Goal: Information Seeking & Learning: Learn about a topic

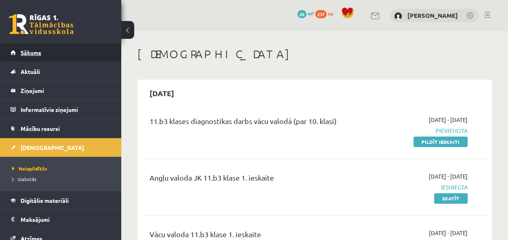
click at [28, 49] on span "Sākums" at bounding box center [31, 52] width 21 height 7
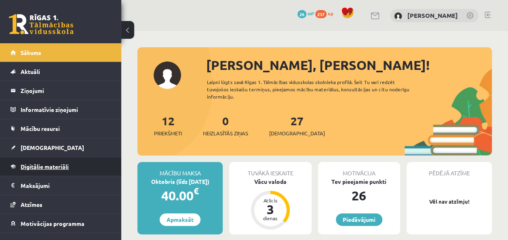
click at [29, 171] on link "Digitālie materiāli" at bounding box center [61, 166] width 101 height 19
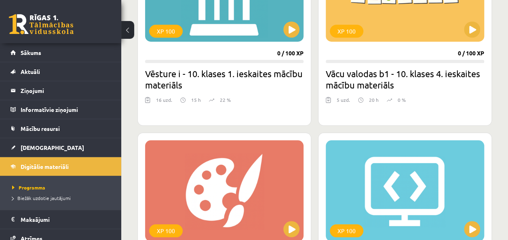
scroll to position [294, 0]
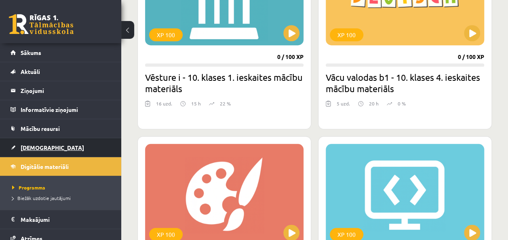
click at [69, 144] on link "[DEMOGRAPHIC_DATA]" at bounding box center [61, 147] width 101 height 19
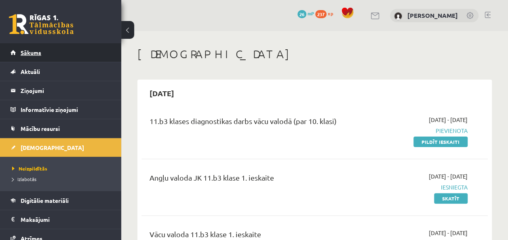
click at [78, 48] on link "Sākums" at bounding box center [61, 52] width 101 height 19
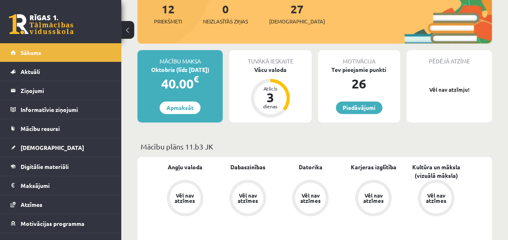
scroll to position [114, 0]
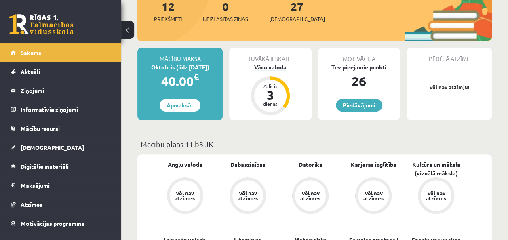
click at [272, 65] on div "Vācu valoda" at bounding box center [270, 67] width 82 height 8
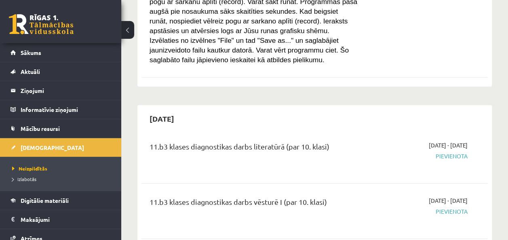
scroll to position [353, 0]
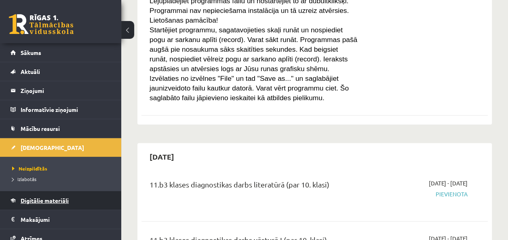
click at [41, 202] on span "Digitālie materiāli" at bounding box center [45, 200] width 48 height 7
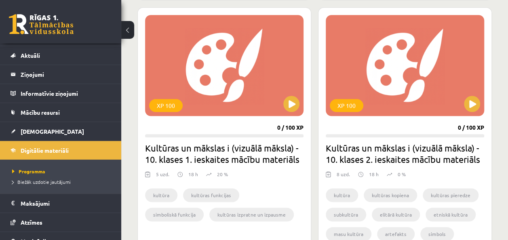
scroll to position [1871, 0]
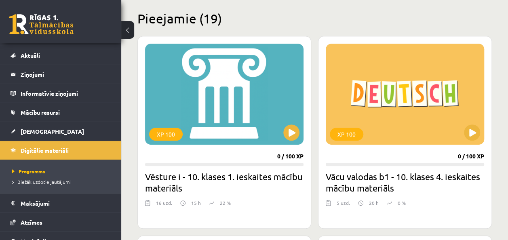
scroll to position [191, 0]
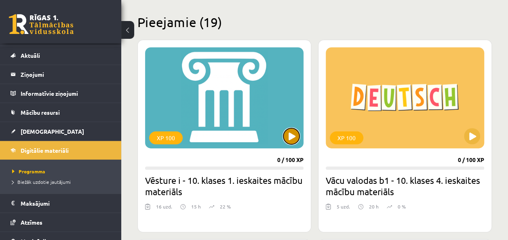
click at [294, 138] on button at bounding box center [292, 136] width 16 height 16
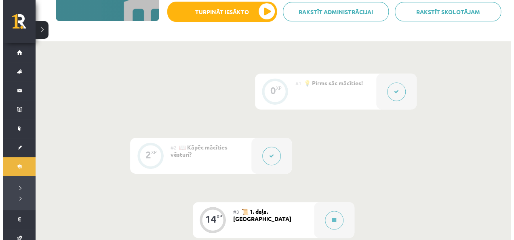
scroll to position [91, 0]
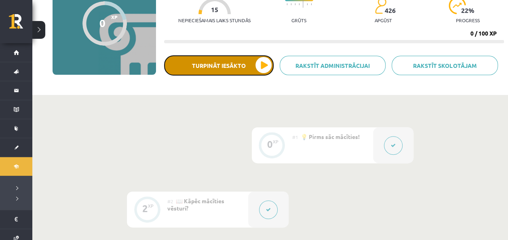
click at [263, 66] on button "Turpināt iesākto" at bounding box center [219, 65] width 110 height 20
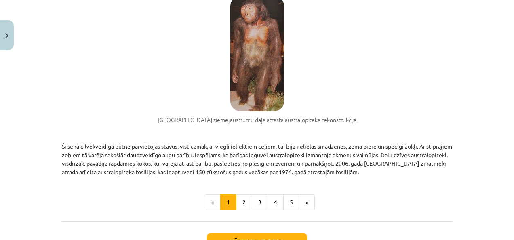
scroll to position [598, 0]
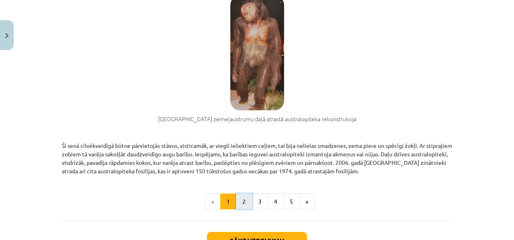
click at [240, 199] on button "2" at bounding box center [244, 202] width 16 height 16
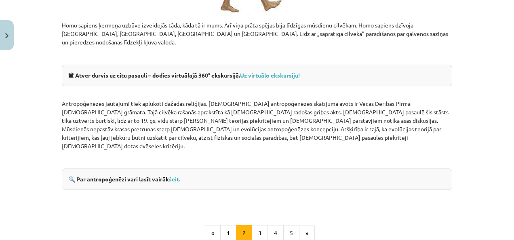
scroll to position [964, 0]
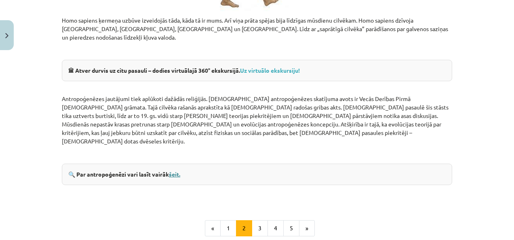
click at [178, 171] on link "šeit." at bounding box center [174, 174] width 11 height 7
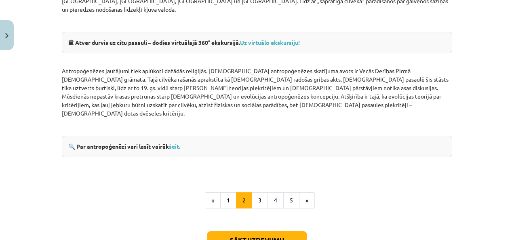
scroll to position [997, 0]
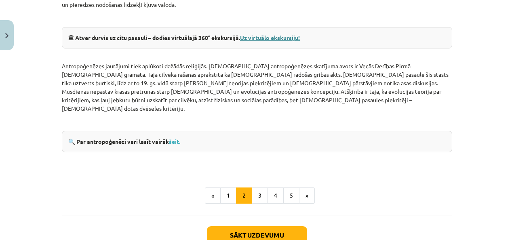
click at [271, 34] on strong "Uz virtuālo ekskursiju!" at bounding box center [270, 37] width 60 height 7
click at [256, 188] on button "3" at bounding box center [260, 196] width 16 height 16
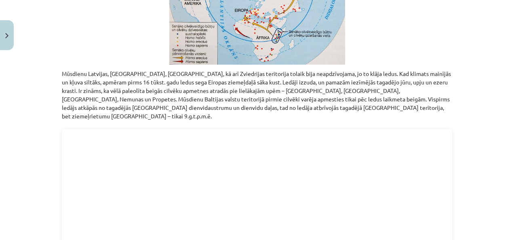
scroll to position [283, 0]
